Goal: Navigation & Orientation: Find specific page/section

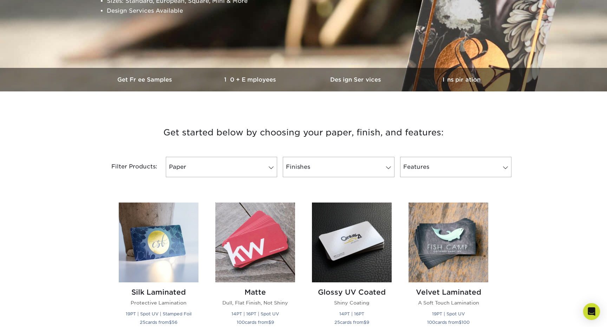
scroll to position [164, 0]
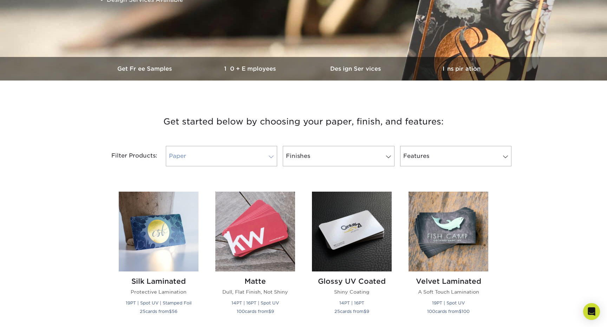
click at [269, 157] on span at bounding box center [271, 157] width 10 height 6
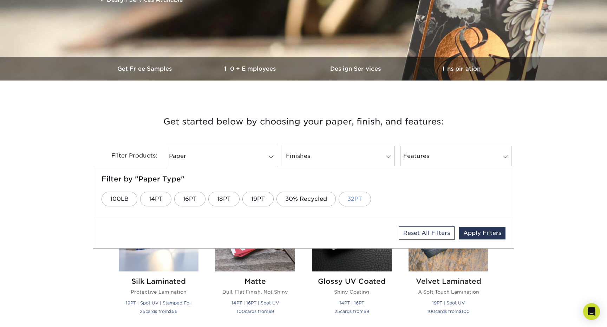
click at [357, 195] on link "32PT" at bounding box center [355, 199] width 32 height 15
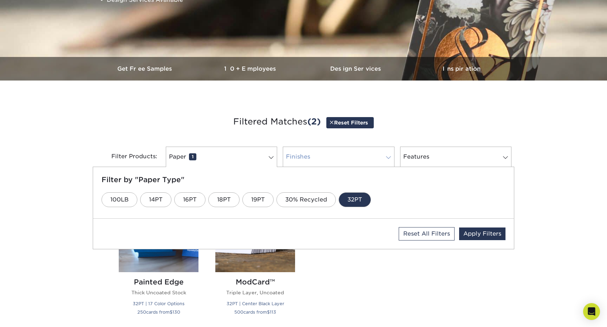
click at [390, 157] on span at bounding box center [389, 158] width 10 height 6
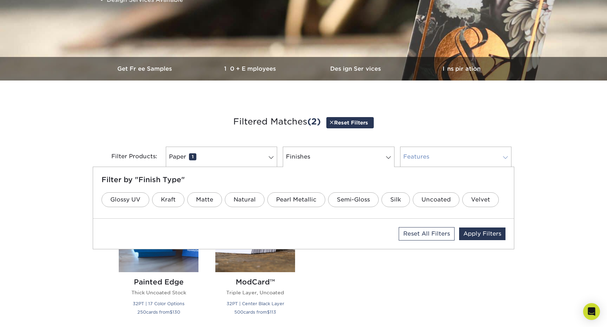
click at [431, 156] on link "Features 0" at bounding box center [455, 157] width 111 height 20
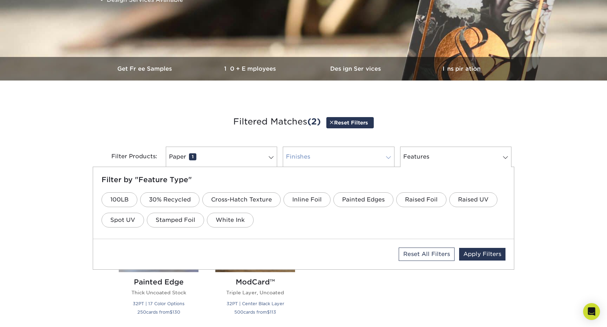
click at [354, 157] on link "Finishes 0" at bounding box center [338, 157] width 111 height 20
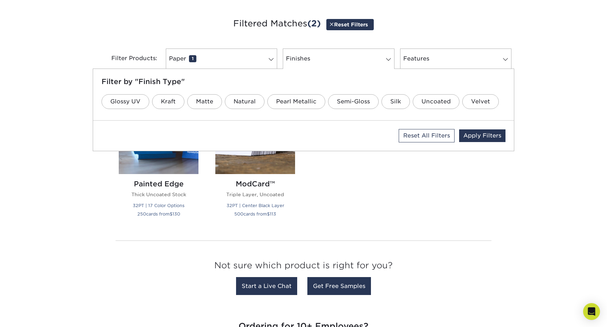
scroll to position [262, 0]
click at [270, 57] on span at bounding box center [271, 59] width 10 height 6
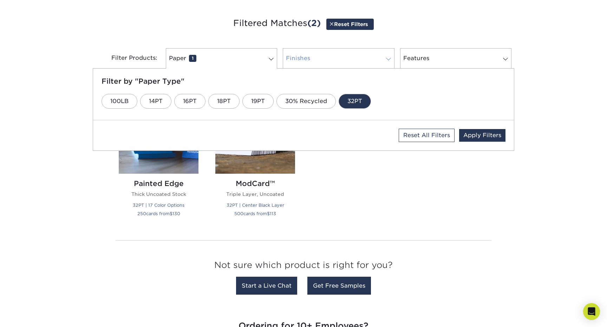
click at [322, 59] on link "Finishes 0" at bounding box center [338, 58] width 111 height 20
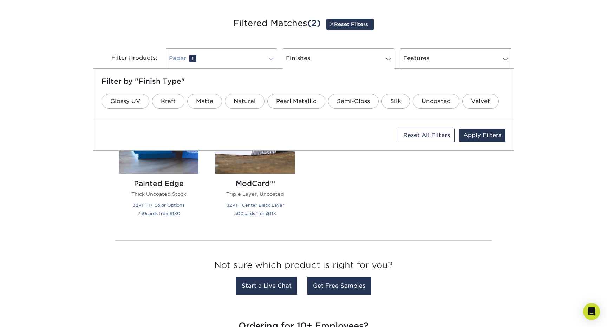
click at [211, 59] on link "Paper 1" at bounding box center [221, 58] width 111 height 20
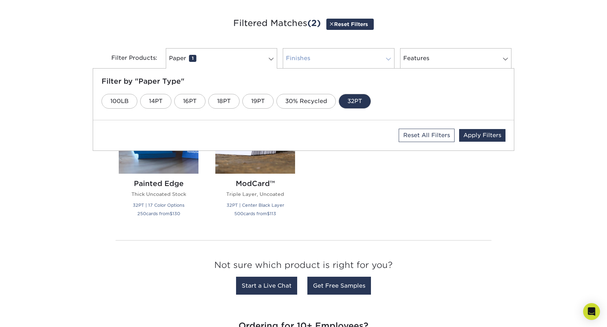
click at [336, 57] on link "Finishes 0" at bounding box center [338, 58] width 111 height 20
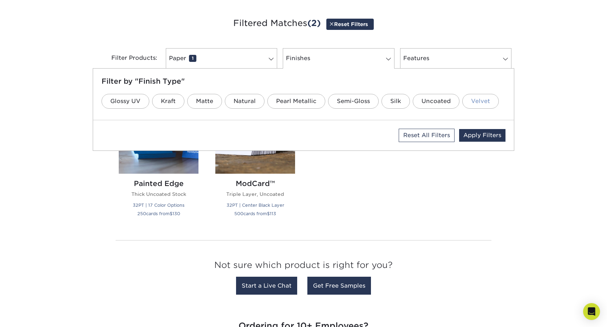
click at [472, 98] on link "Velvet" at bounding box center [480, 101] width 37 height 15
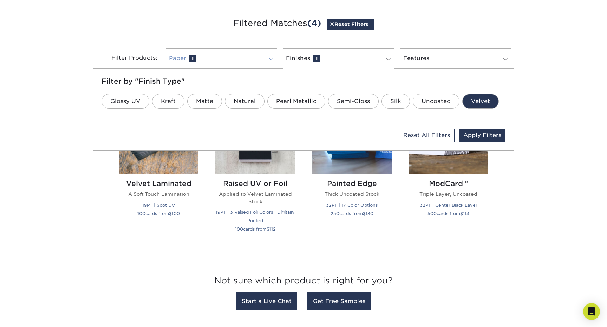
click at [222, 54] on link "Paper 1" at bounding box center [221, 58] width 111 height 20
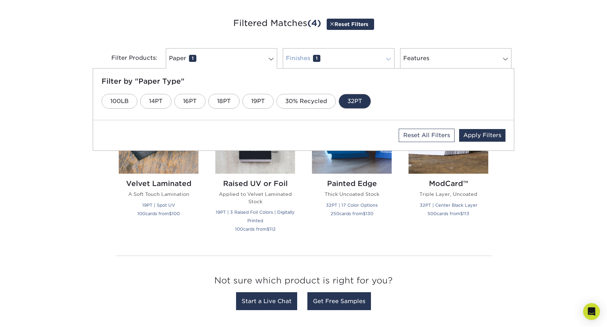
click at [342, 53] on link "Finishes 1" at bounding box center [338, 58] width 111 height 20
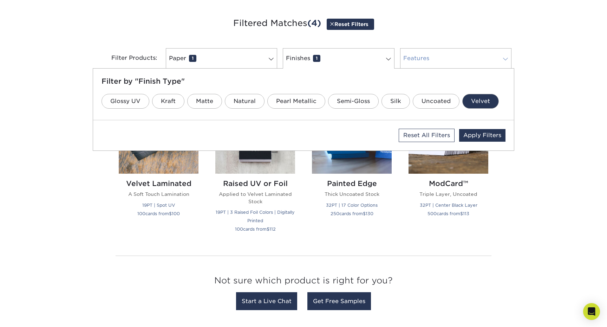
click at [431, 56] on link "Features 0" at bounding box center [455, 58] width 111 height 20
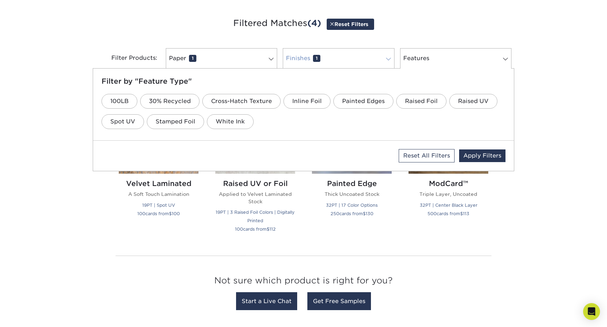
click at [347, 58] on link "Finishes 1" at bounding box center [338, 58] width 111 height 20
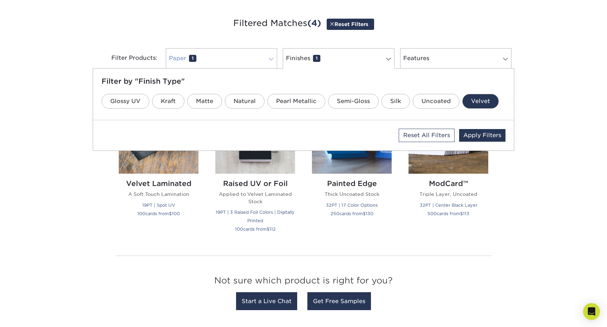
click at [229, 58] on link "Paper 1" at bounding box center [221, 58] width 111 height 20
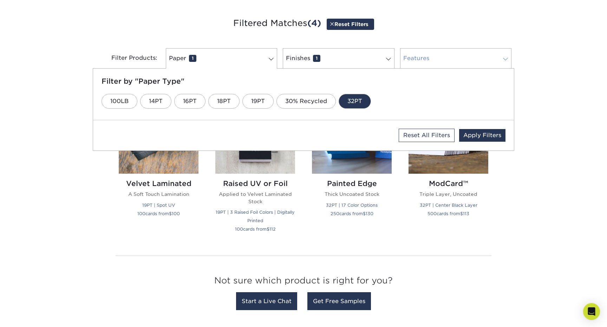
click at [445, 56] on link "Features 0" at bounding box center [455, 58] width 111 height 20
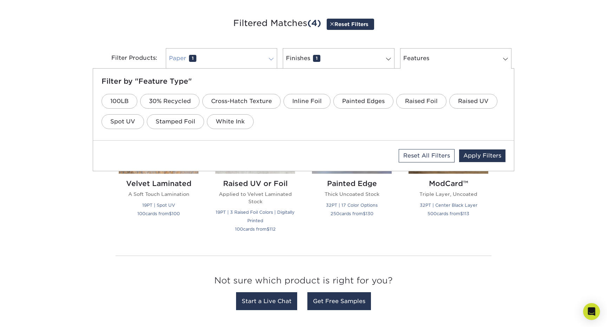
click at [223, 65] on link "Paper 1" at bounding box center [221, 58] width 111 height 20
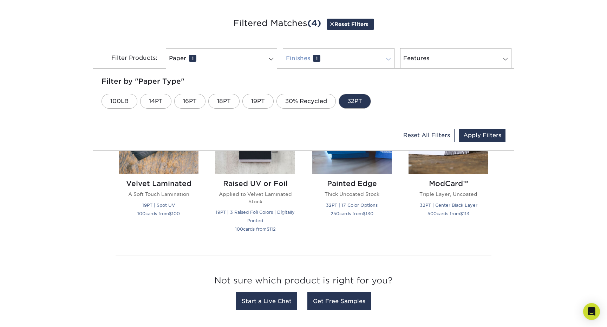
click at [346, 59] on link "Finishes 1" at bounding box center [338, 58] width 111 height 20
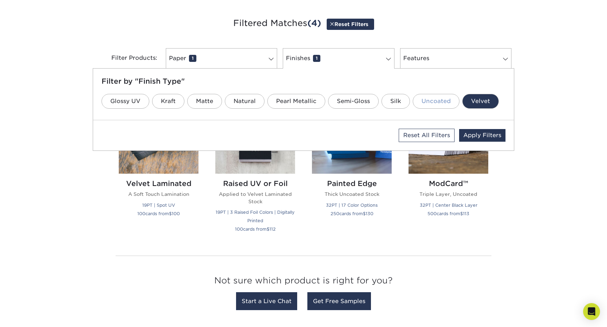
click at [432, 101] on link "Uncoated" at bounding box center [436, 101] width 47 height 15
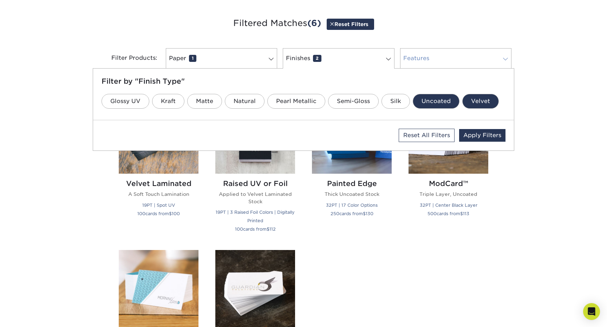
click at [435, 57] on link "Features 0" at bounding box center [455, 58] width 111 height 20
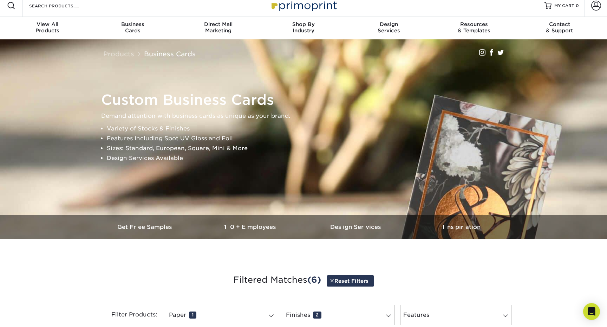
scroll to position [0, 0]
